Goal: Transaction & Acquisition: Purchase product/service

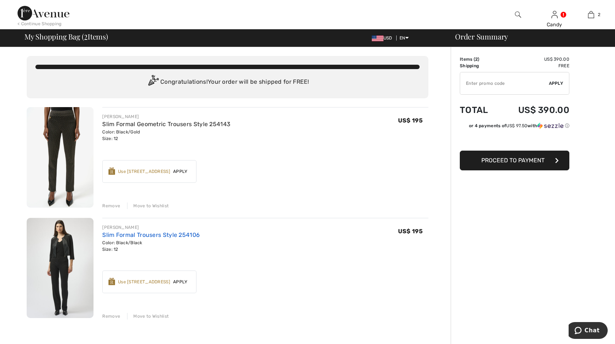
click at [120, 233] on link "Slim Formal Trousers Style 254106" at bounding box center [151, 234] width 98 height 7
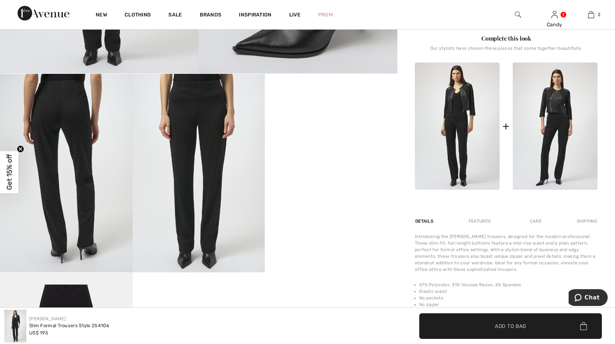
scroll to position [253, 0]
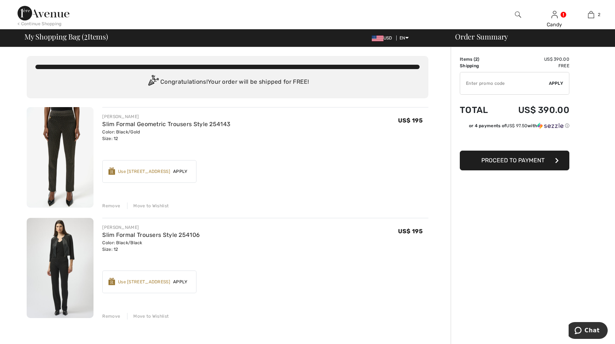
click at [57, 133] on img at bounding box center [60, 157] width 67 height 100
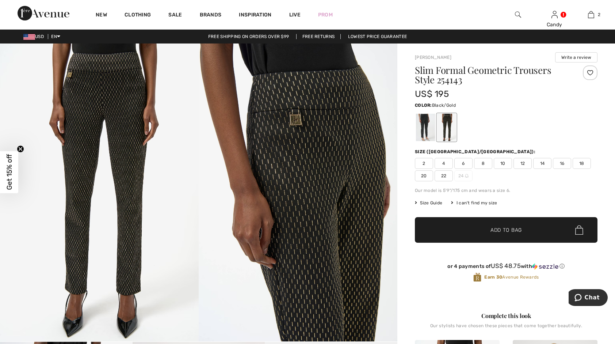
click at [300, 157] on img at bounding box center [298, 192] width 199 height 298
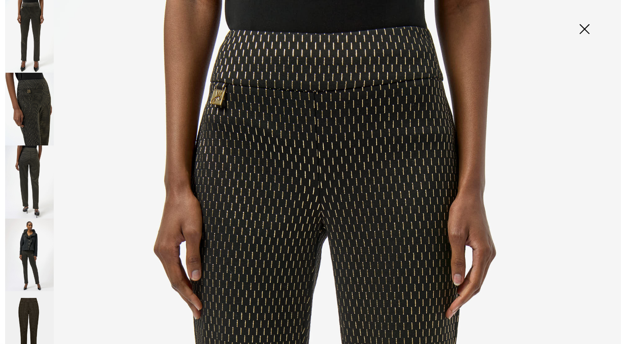
click at [584, 27] on img at bounding box center [584, 30] width 37 height 38
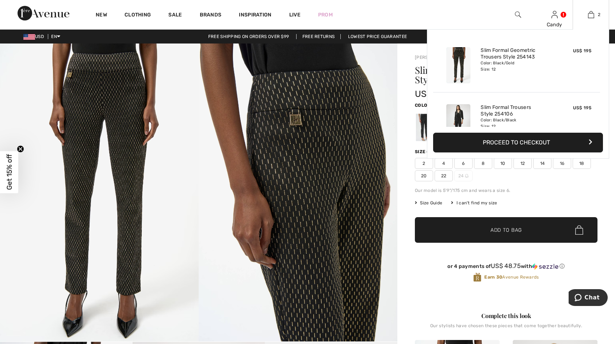
click at [517, 140] on button "Proceed to Checkout" at bounding box center [518, 143] width 170 height 20
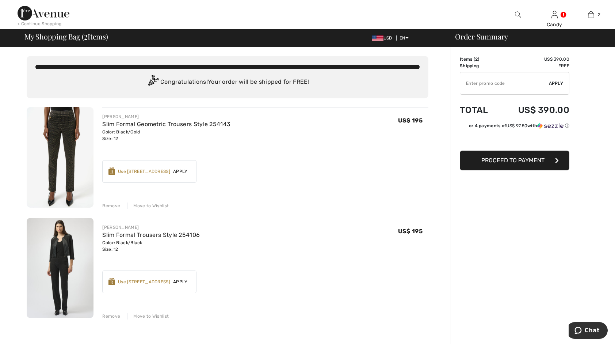
click at [182, 171] on span "Apply" at bounding box center [180, 171] width 20 height 7
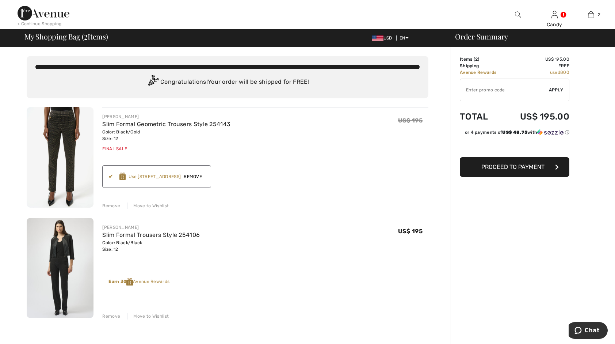
click at [524, 168] on span "Proceed to Payment" at bounding box center [513, 166] width 63 height 7
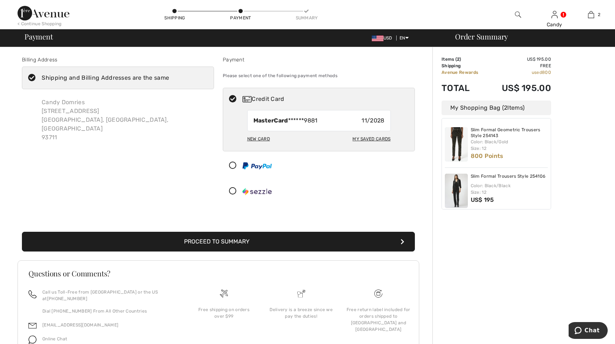
click at [32, 76] on icon at bounding box center [31, 78] width 19 height 8
click at [169, 76] on input "Shipping and Billing Addresses are the same" at bounding box center [171, 78] width 5 height 22
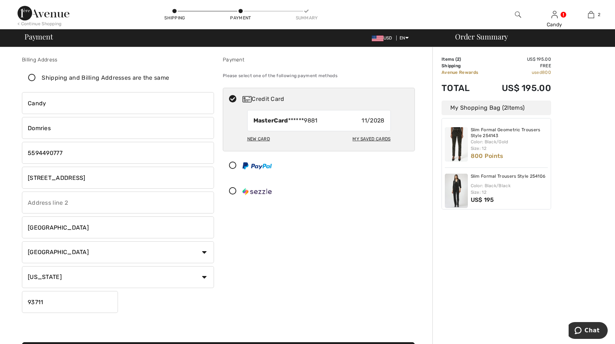
checkbox input "false"
click at [66, 154] on input "phone" at bounding box center [118, 153] width 192 height 22
type input "5592173243"
type input "12281 Road 29"
type input "5592173243"
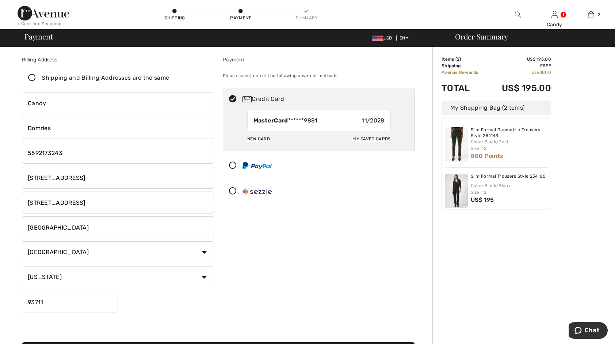
click at [74, 201] on input "12281 Road 29" at bounding box center [118, 202] width 192 height 22
type input "1"
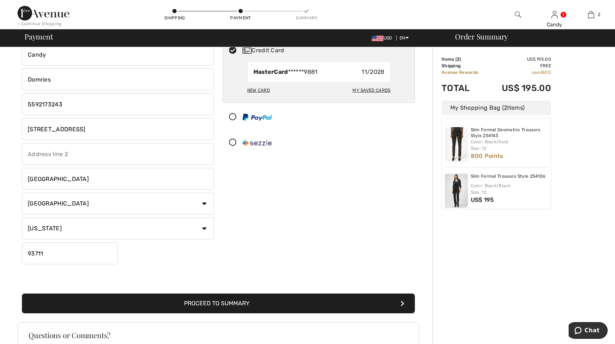
scroll to position [63, 0]
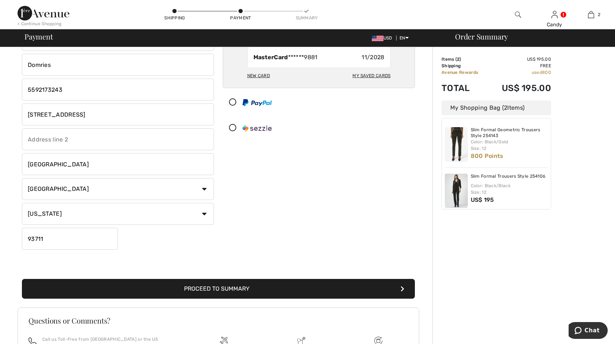
click at [221, 290] on button "Proceed to Summary" at bounding box center [218, 289] width 393 height 20
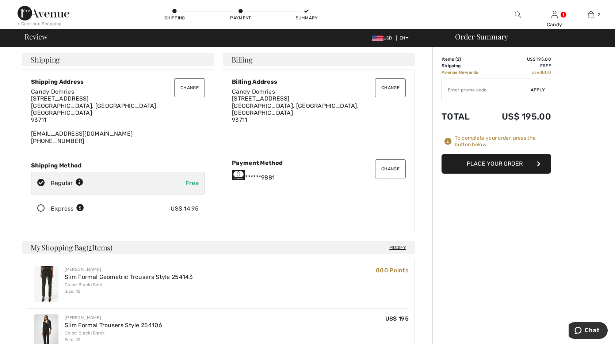
click at [191, 87] on button "Change" at bounding box center [189, 87] width 31 height 19
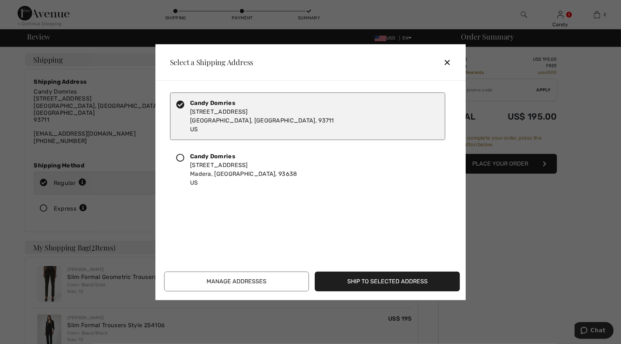
click at [180, 159] on icon at bounding box center [180, 158] width 8 height 8
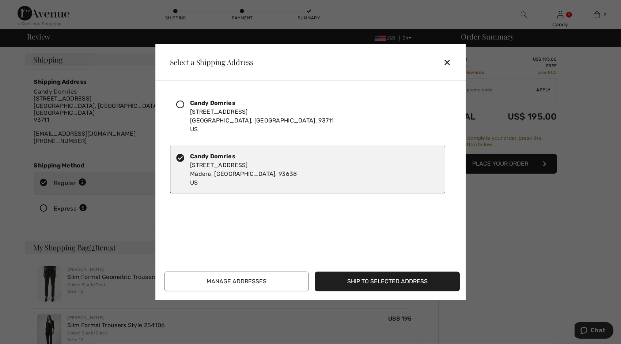
click at [358, 280] on button "Ship to Selected Address" at bounding box center [387, 281] width 145 height 20
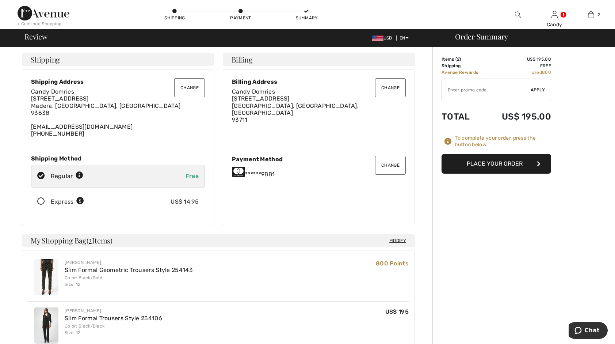
click at [390, 166] on button "Change" at bounding box center [390, 165] width 31 height 19
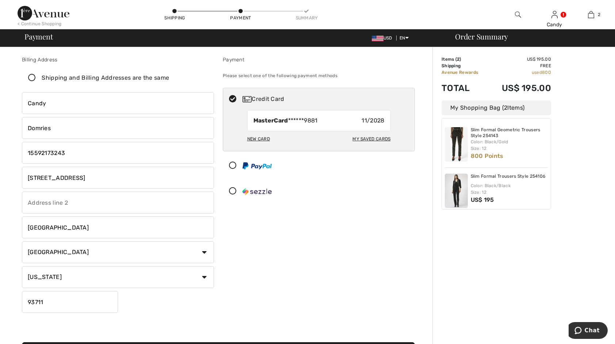
click at [379, 138] on div "My Saved Cards" at bounding box center [372, 139] width 38 height 12
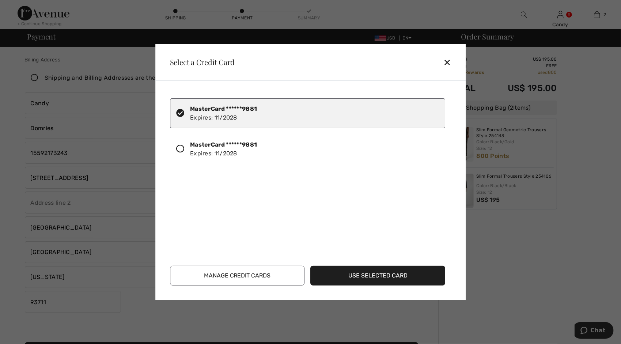
click at [448, 63] on div "✕" at bounding box center [450, 61] width 14 height 15
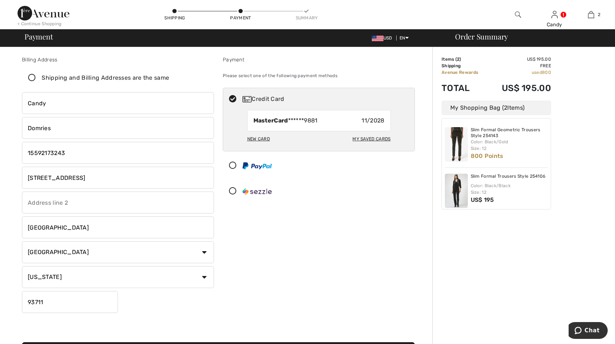
click at [265, 138] on div "New Card" at bounding box center [258, 139] width 23 height 12
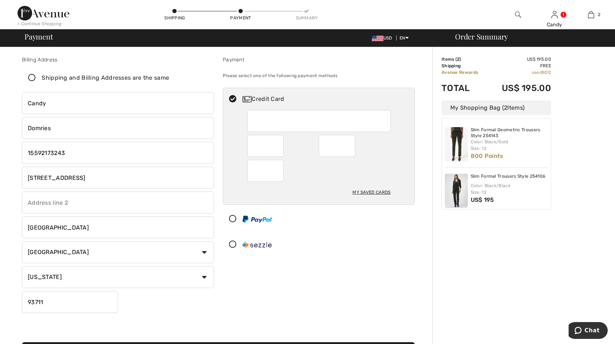
click at [379, 191] on div "My Saved Cards" at bounding box center [372, 192] width 38 height 12
radio input "true"
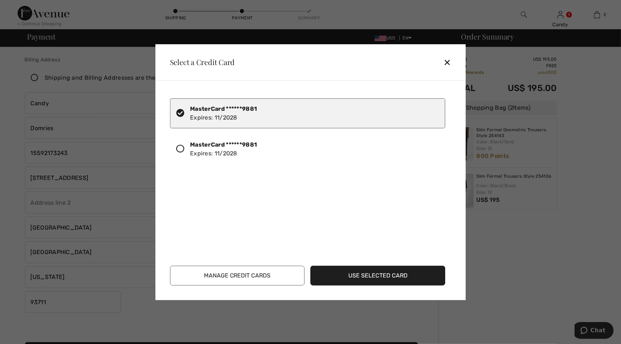
click at [297, 276] on button "Manage Credit Cards" at bounding box center [237, 276] width 135 height 20
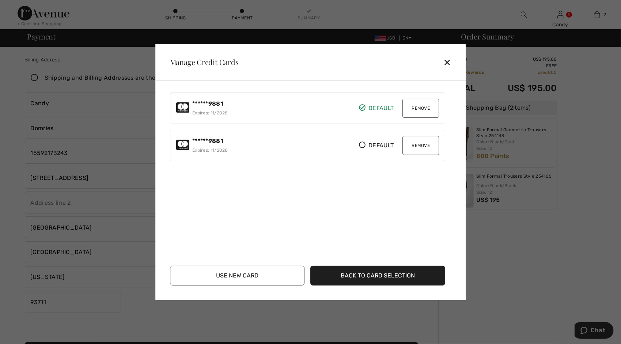
click at [448, 62] on div "✕" at bounding box center [450, 61] width 14 height 15
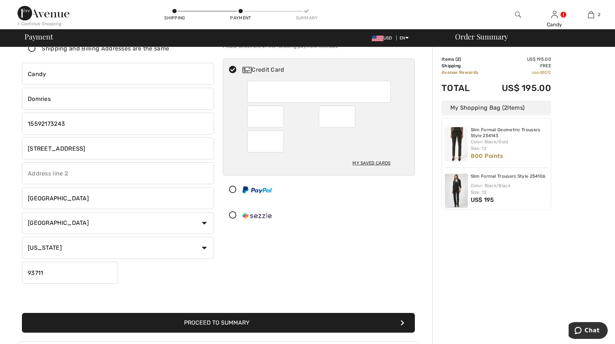
scroll to position [44, 0]
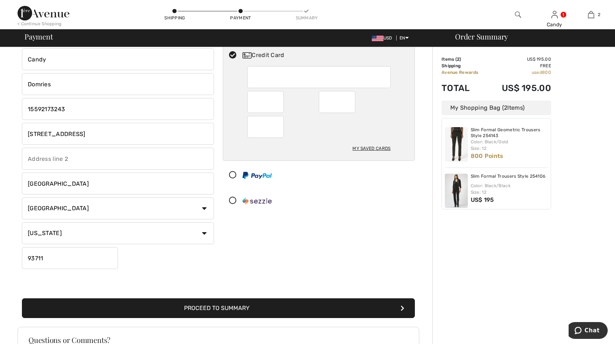
click at [214, 307] on button "Proceed to Summary" at bounding box center [218, 308] width 393 height 20
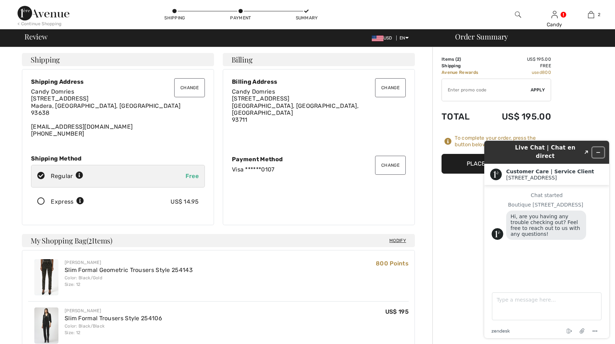
click at [600, 150] on icon "Minimize widget" at bounding box center [598, 152] width 5 height 5
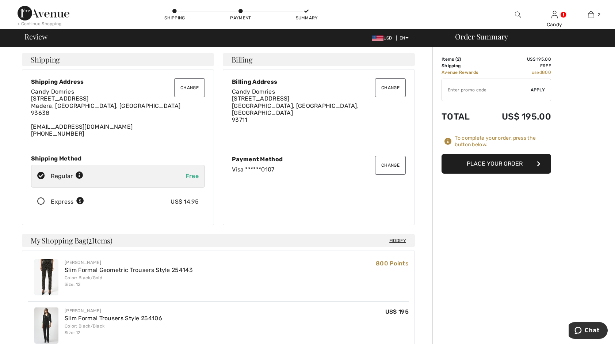
click at [510, 164] on button "Place Your Order" at bounding box center [497, 164] width 110 height 20
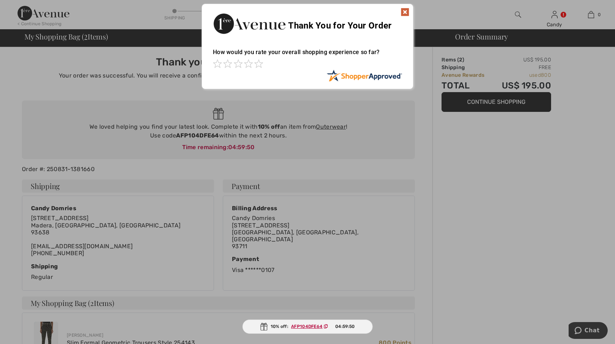
click at [407, 14] on img at bounding box center [405, 12] width 9 height 9
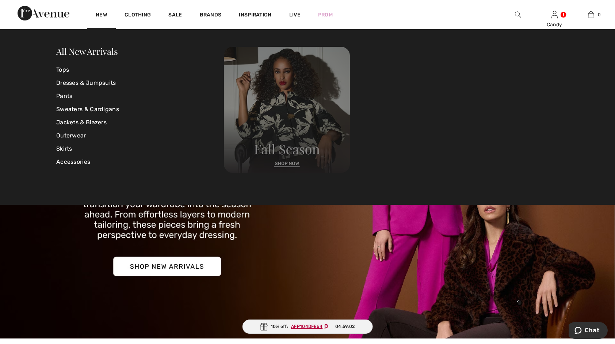
click at [288, 163] on img at bounding box center [287, 110] width 126 height 126
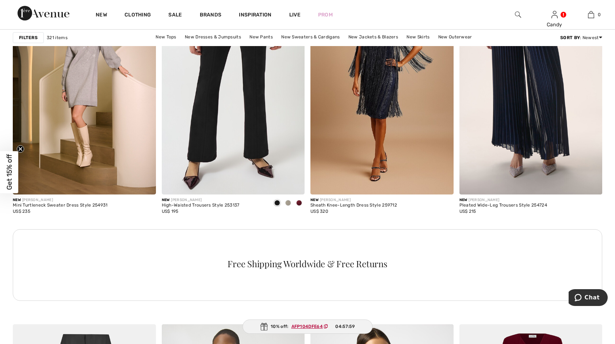
scroll to position [2850, 0]
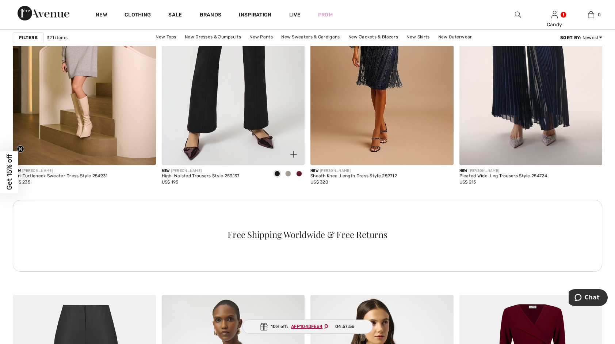
click at [240, 100] on img at bounding box center [233, 58] width 143 height 214
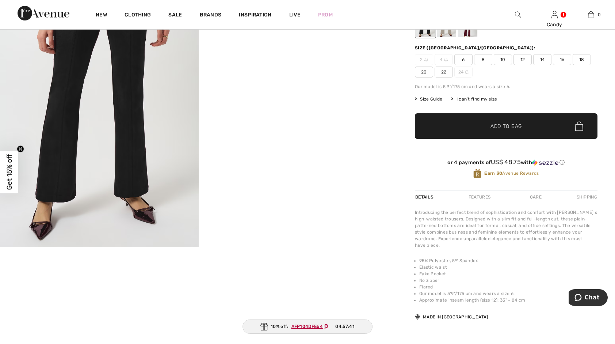
scroll to position [97, 0]
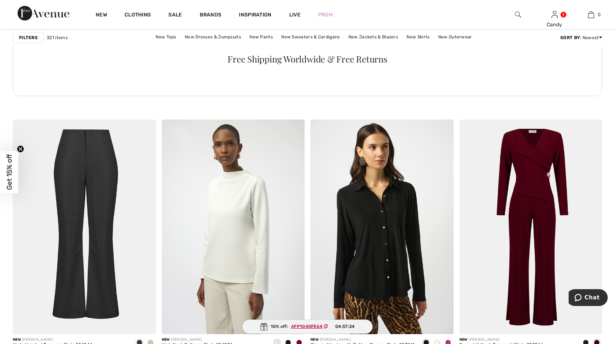
scroll to position [3040, 0]
